Goal: Transaction & Acquisition: Purchase product/service

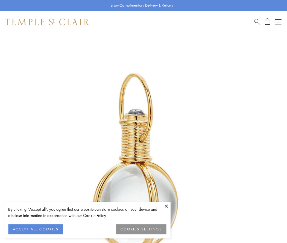
scroll to position [143, 0]
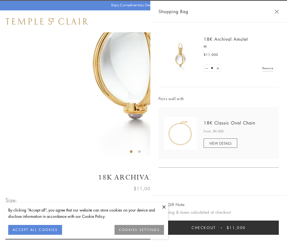
click at [219, 227] on button "Checkout $11,000" at bounding box center [219, 227] width 120 height 14
